Goal: Task Accomplishment & Management: Use online tool/utility

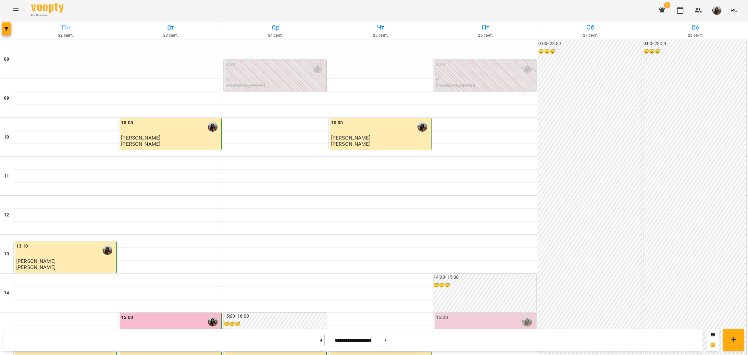
scroll to position [207, 0]
click at [386, 339] on button at bounding box center [386, 340] width 2 height 14
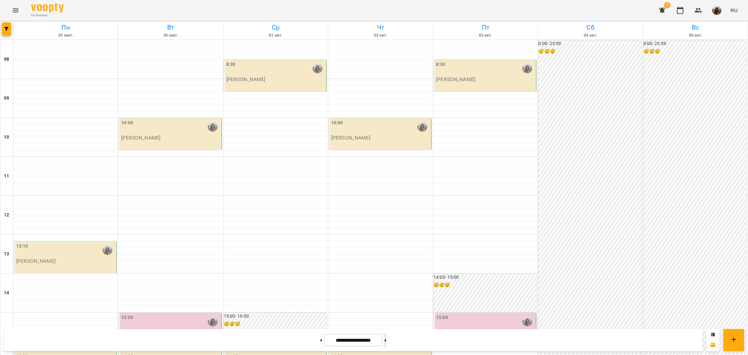
click at [386, 338] on button at bounding box center [386, 340] width 2 height 14
click at [320, 336] on button at bounding box center [321, 340] width 2 height 14
click at [320, 339] on button at bounding box center [321, 340] width 2 height 14
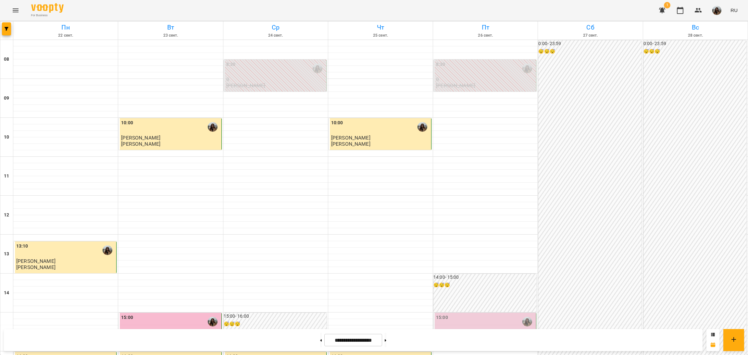
scroll to position [255, 0]
click at [386, 337] on button at bounding box center [386, 340] width 2 height 14
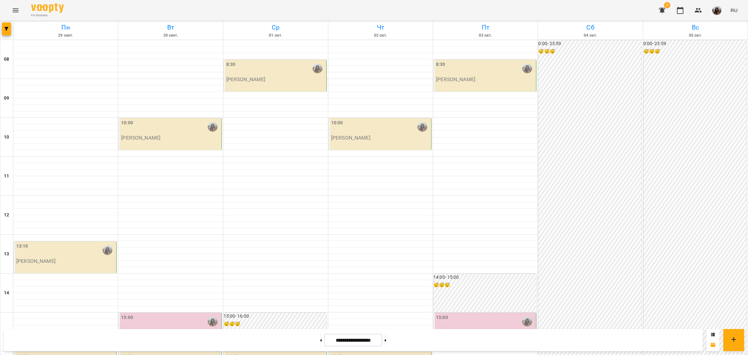
scroll to position [207, 0]
click at [386, 339] on button at bounding box center [386, 340] width 2 height 14
click at [320, 339] on button at bounding box center [321, 340] width 2 height 14
click at [386, 335] on button at bounding box center [386, 340] width 2 height 14
click at [320, 339] on icon at bounding box center [321, 340] width 2 height 3
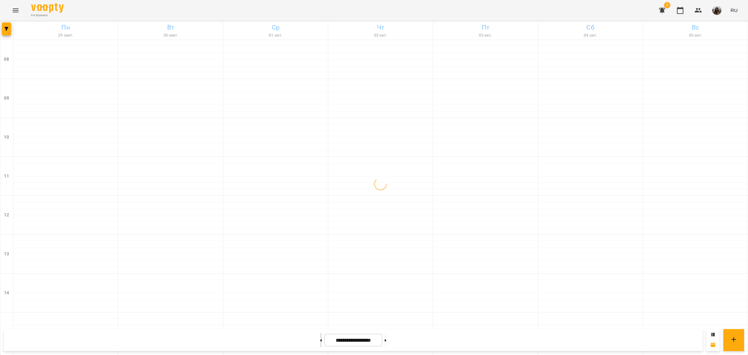
click at [320, 339] on icon at bounding box center [321, 340] width 2 height 3
type input "**********"
